Goal: Task Accomplishment & Management: Manage account settings

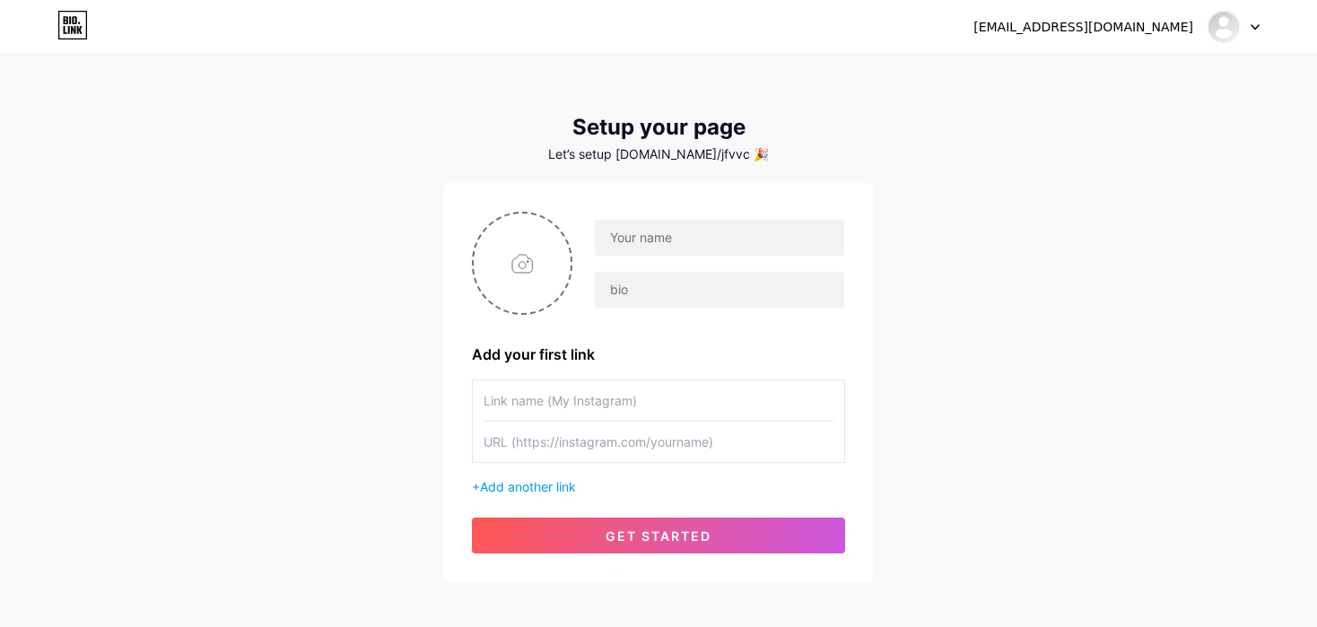
click at [1253, 33] on div at bounding box center [1233, 27] width 52 height 32
click at [1086, 118] on li "Logout" at bounding box center [1147, 122] width 222 height 48
